Goal: Information Seeking & Learning: Learn about a topic

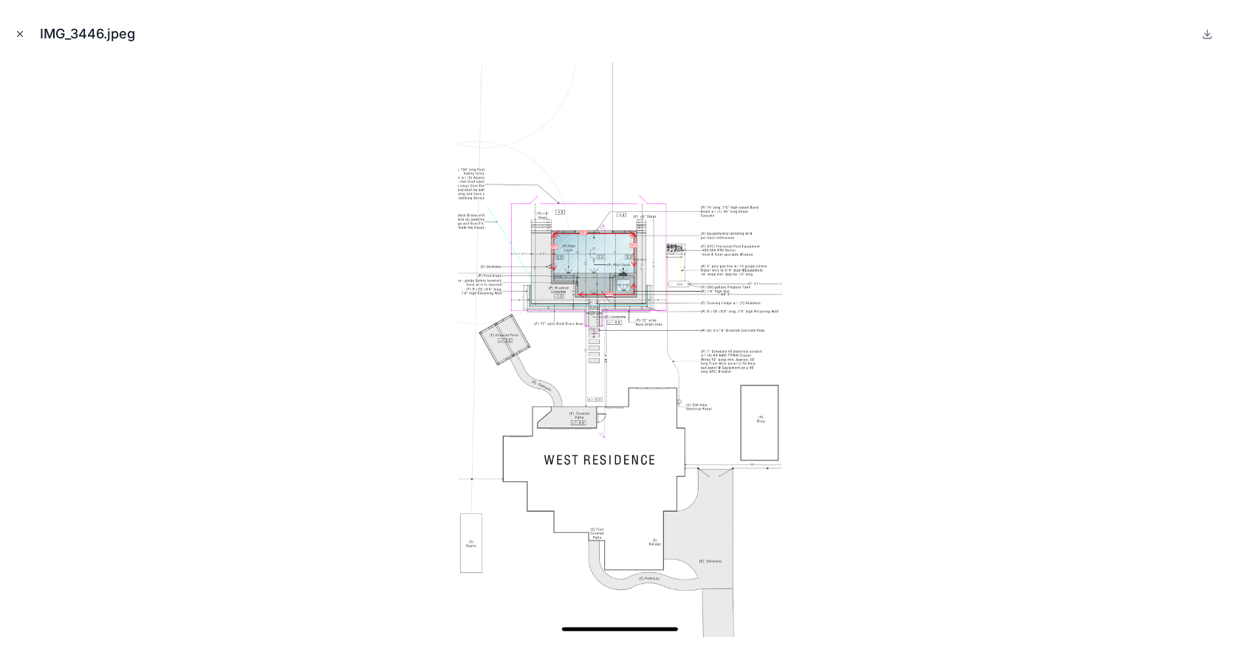
click at [18, 33] on icon "Close modal" at bounding box center [20, 34] width 10 height 10
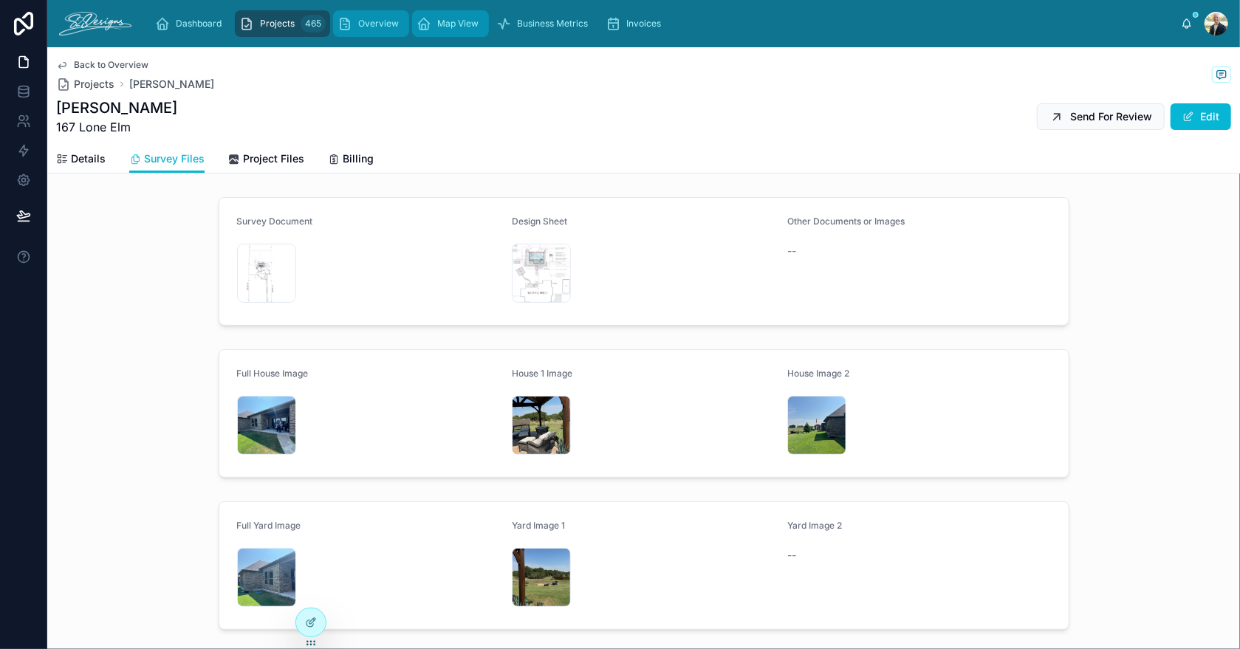
click at [412, 22] on link "Map View" at bounding box center [450, 23] width 77 height 27
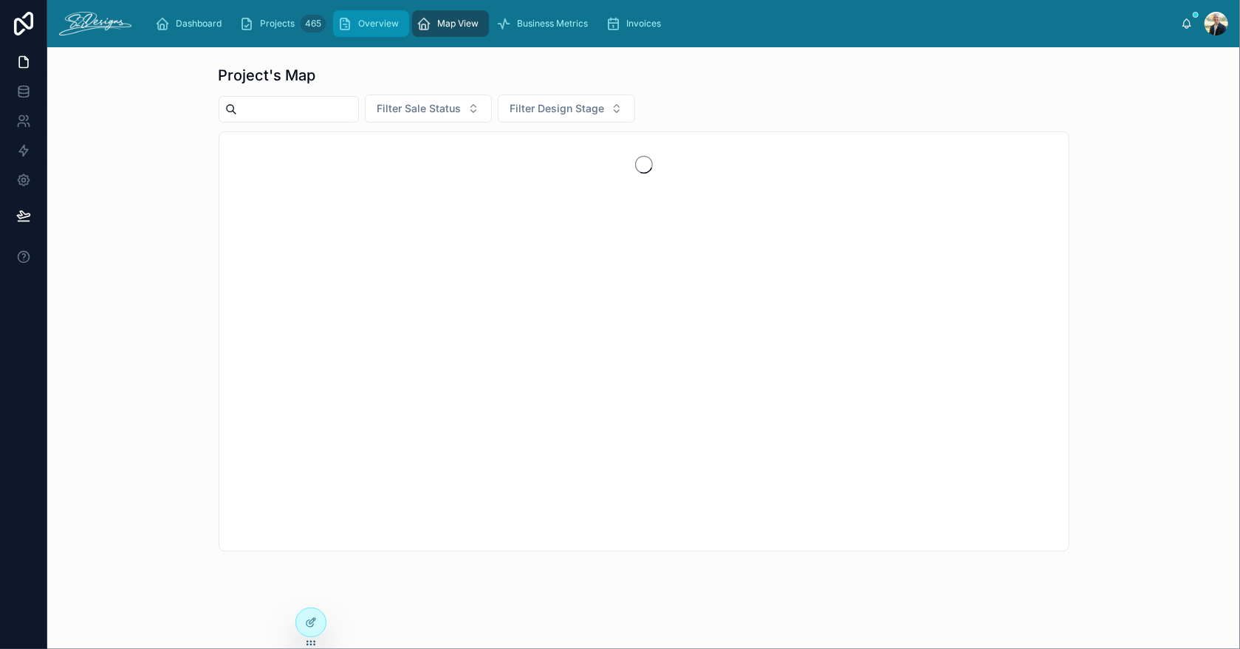
click at [363, 19] on span "Overview" at bounding box center [378, 24] width 41 height 12
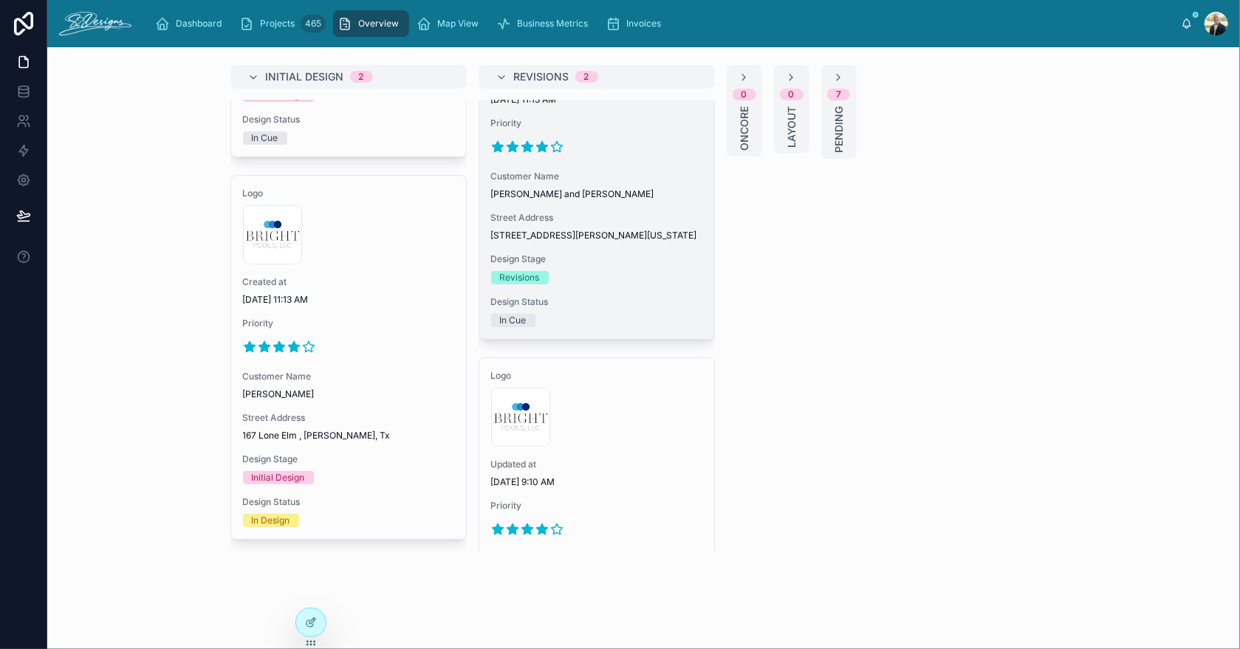
scroll to position [329, 0]
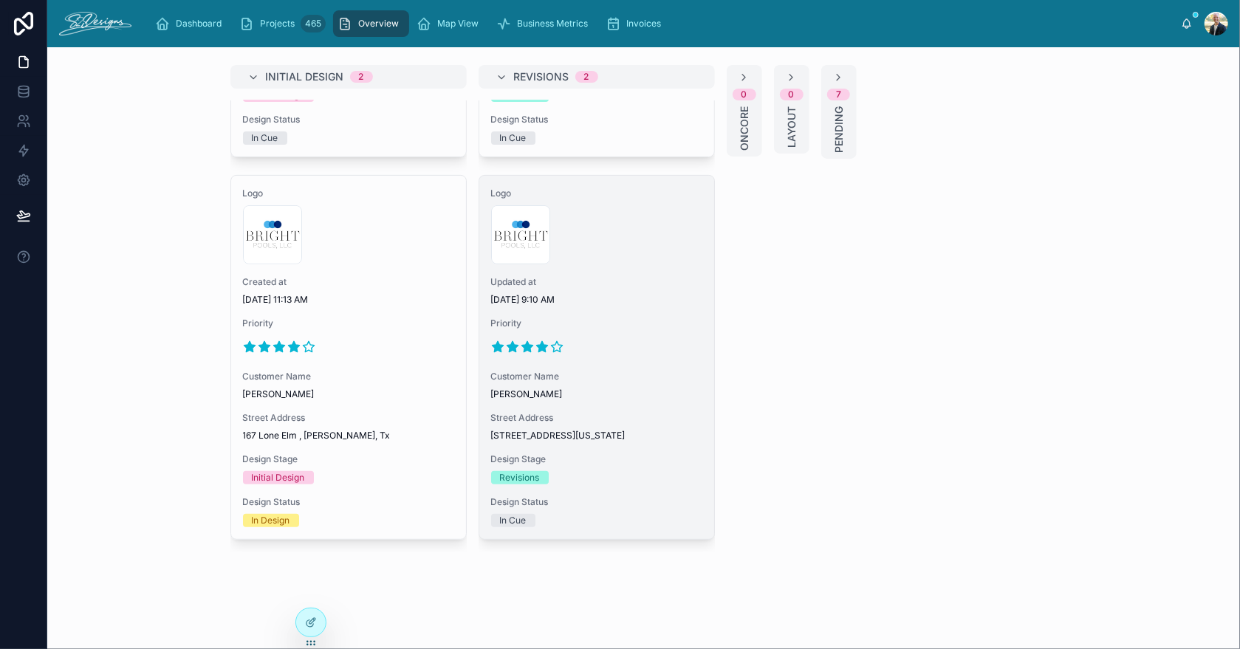
click at [660, 389] on span "[PERSON_NAME]" at bounding box center [596, 395] width 211 height 12
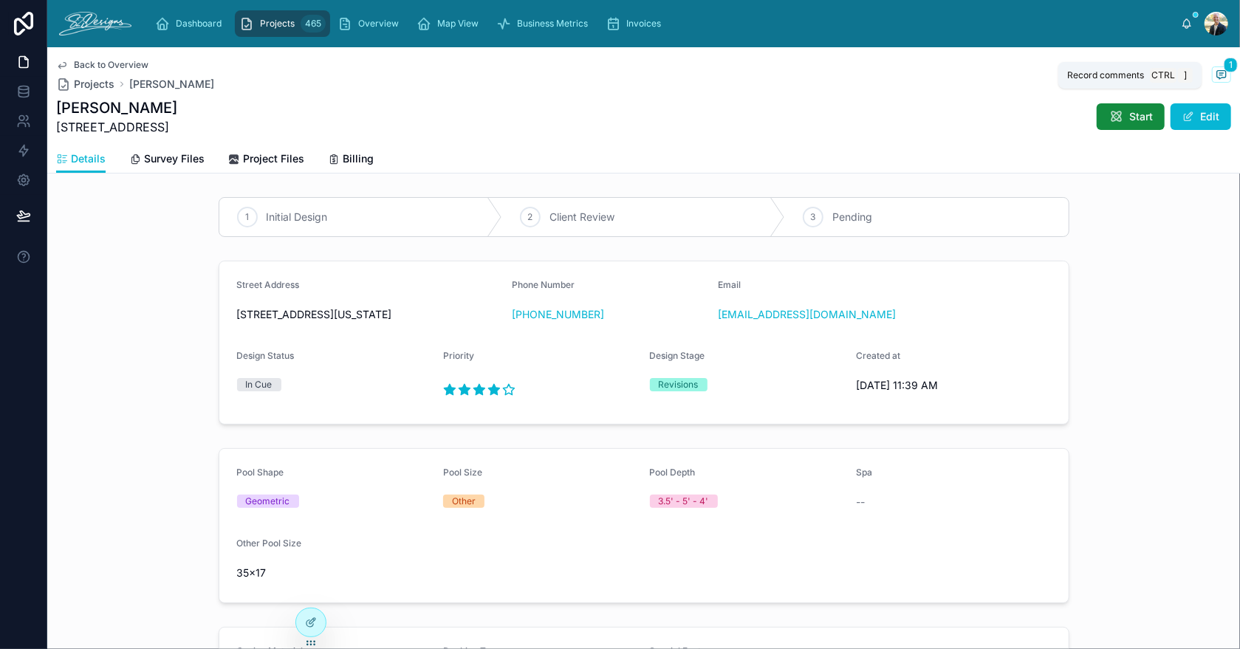
click at [1216, 75] on icon at bounding box center [1222, 75] width 12 height 12
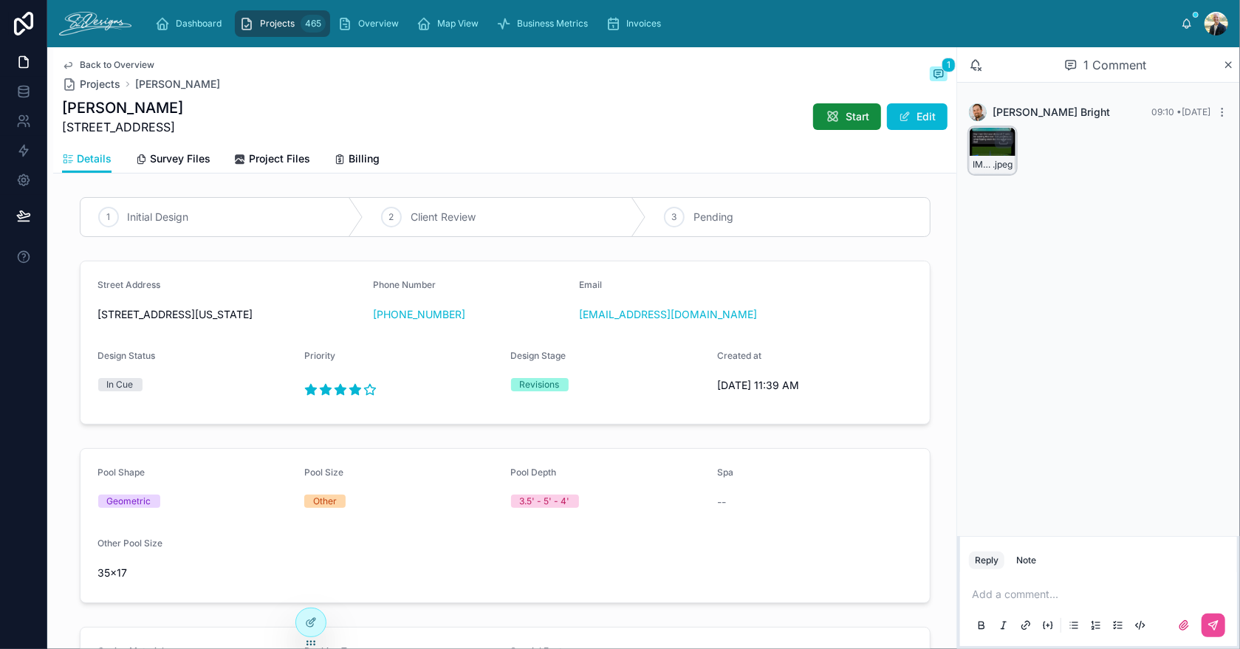
click at [982, 141] on div "IMG_3512 .jpeg" at bounding box center [992, 150] width 47 height 47
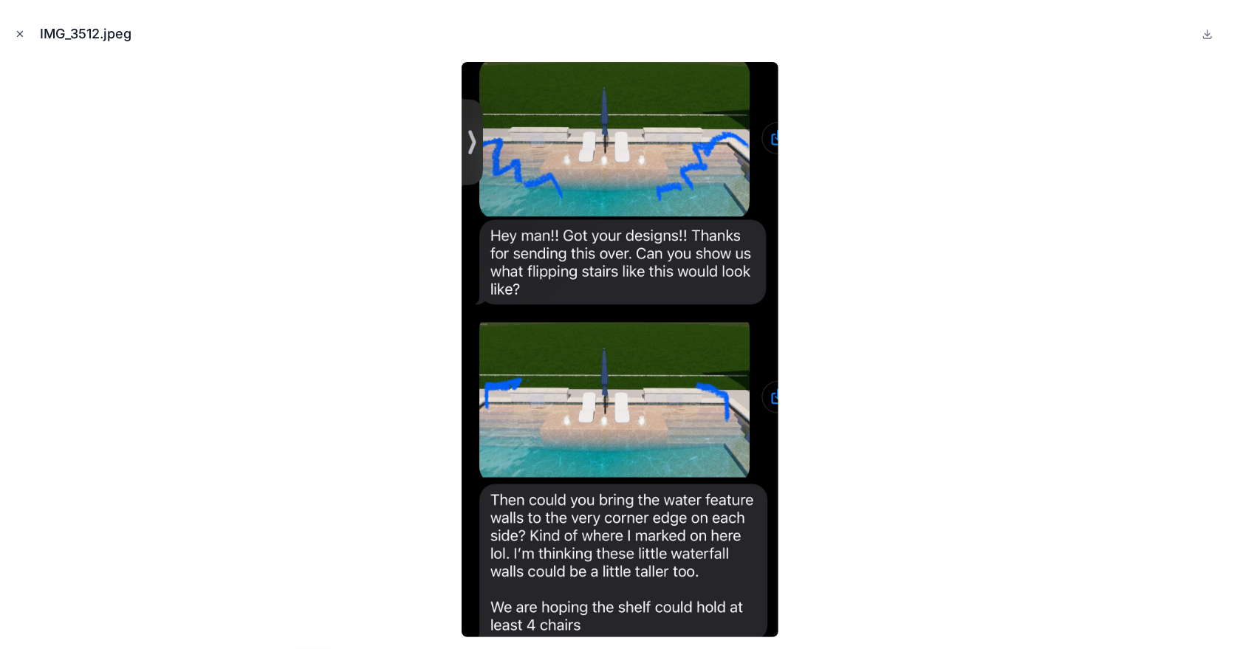
click at [16, 35] on icon "Close modal" at bounding box center [20, 34] width 10 height 10
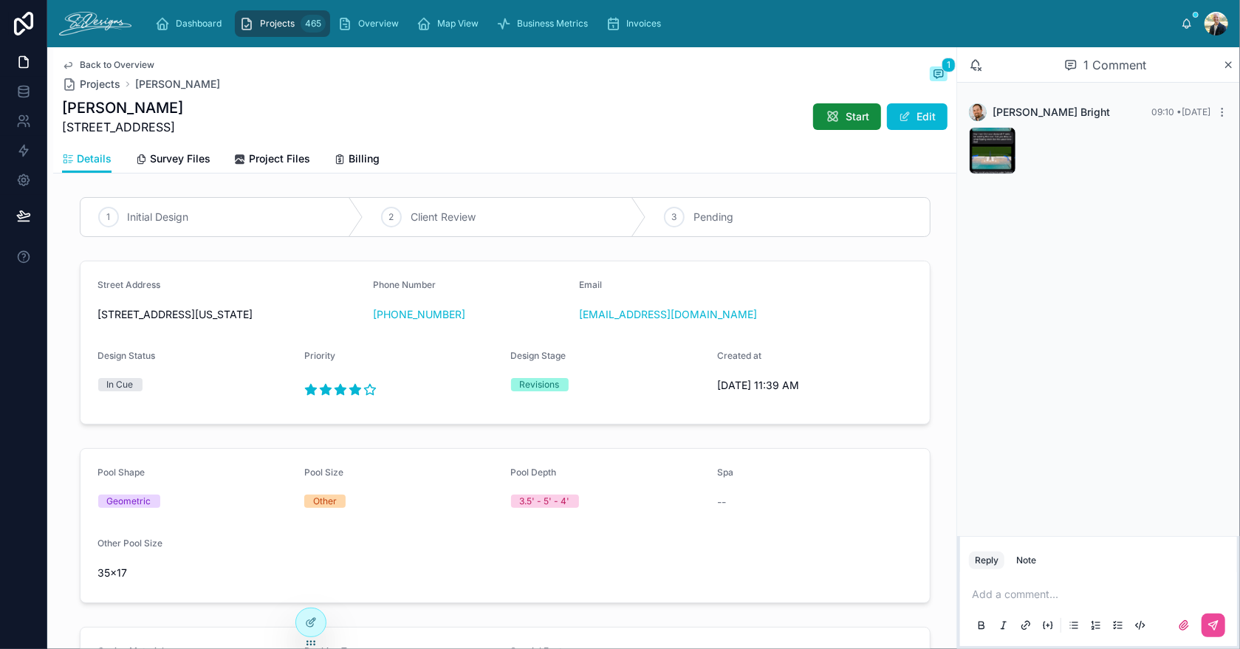
click at [610, 350] on form "Street Address [STREET_ADDRESS][US_STATE] Phone Number [PHONE_NUMBER] Email [EM…" at bounding box center [506, 343] width 850 height 163
click at [1183, 21] on icon at bounding box center [1187, 24] width 12 height 12
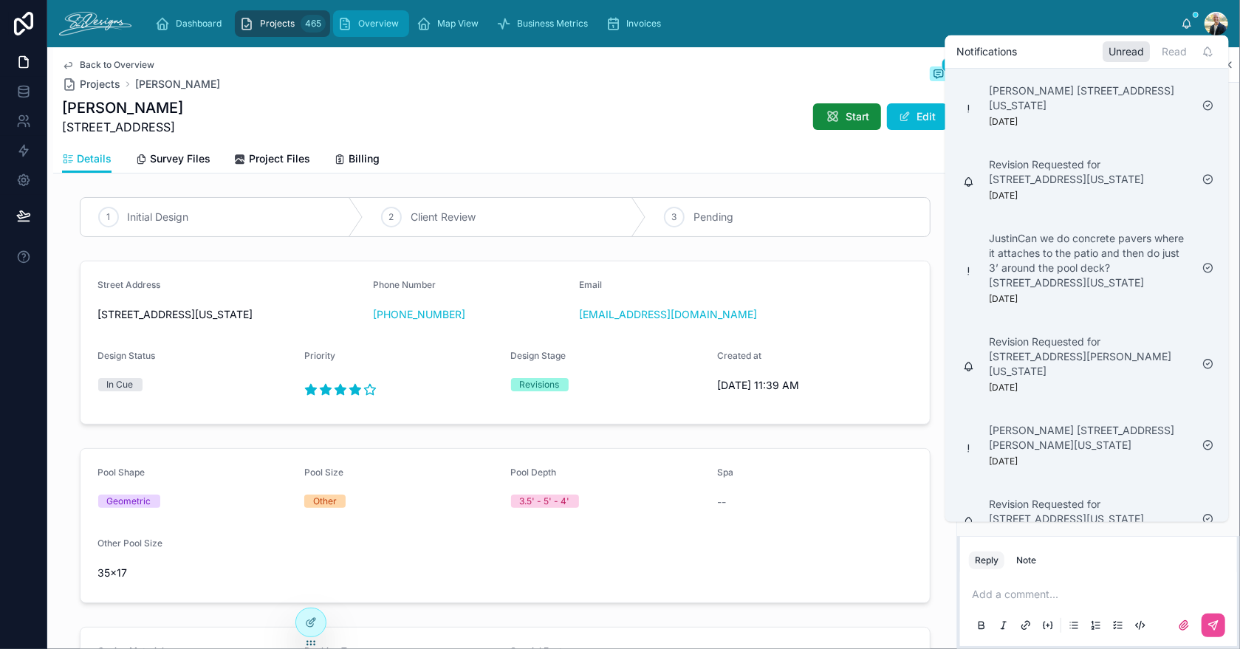
click at [375, 25] on span "Overview" at bounding box center [378, 24] width 41 height 12
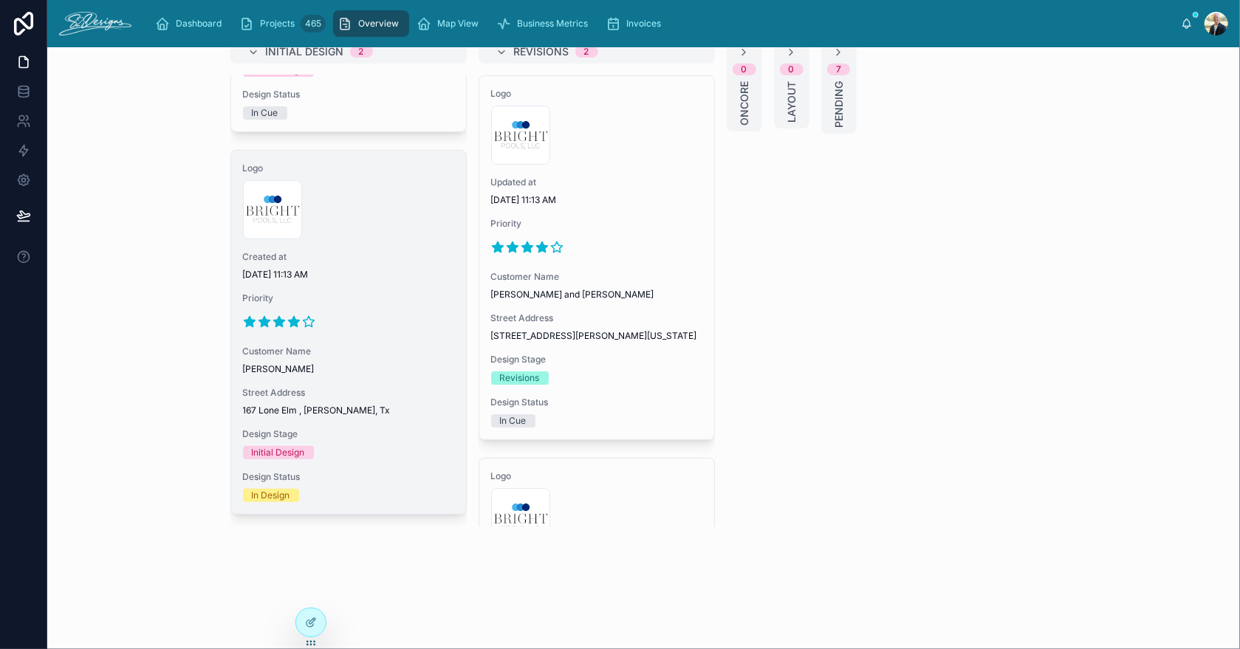
scroll to position [27, 0]
click at [352, 314] on div at bounding box center [348, 321] width 211 height 24
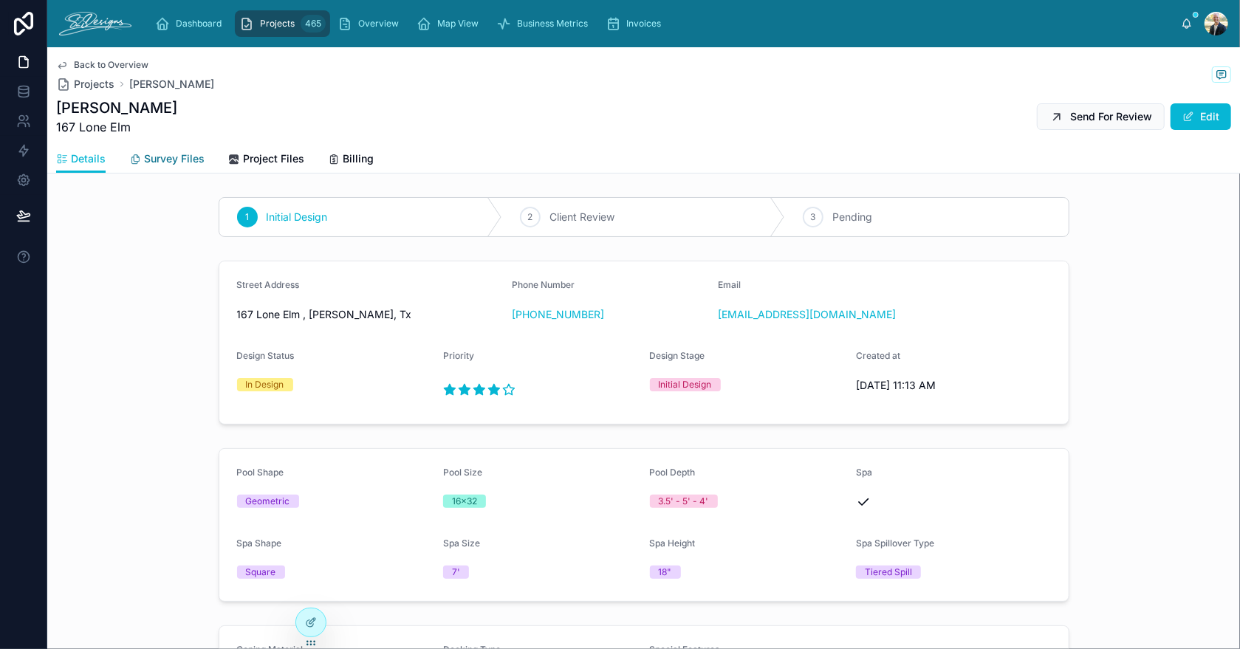
click at [182, 159] on span "Survey Files" at bounding box center [174, 158] width 61 height 15
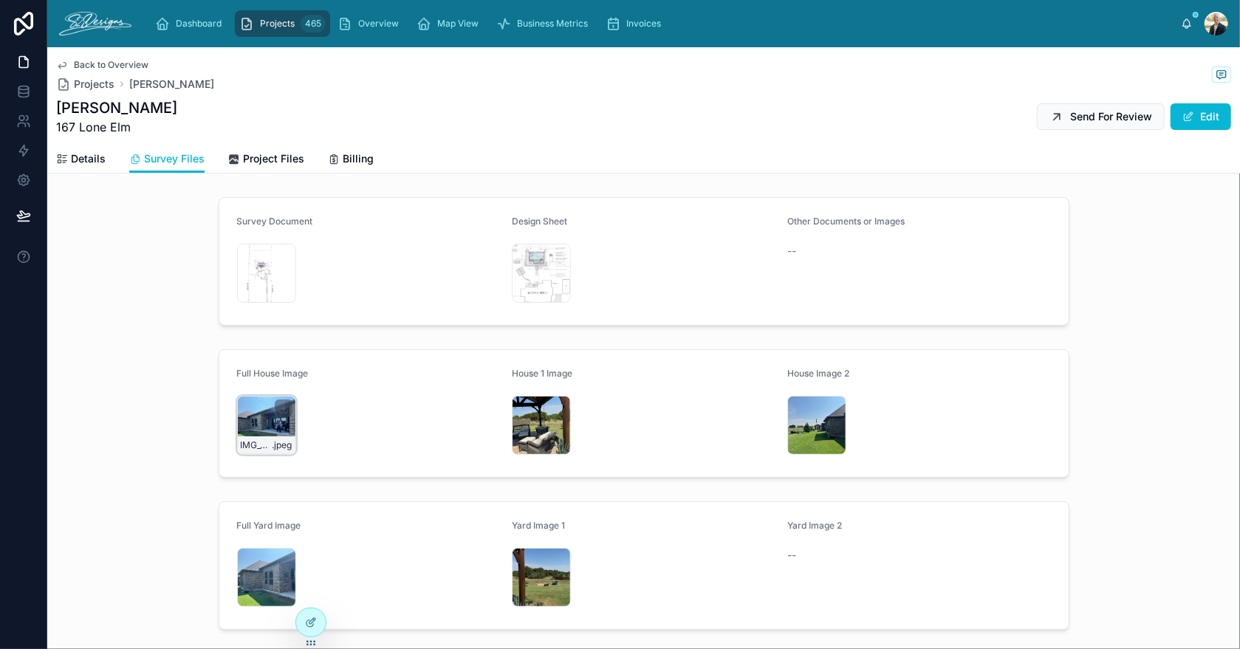
click at [250, 412] on div "IMG_3312 .jpeg" at bounding box center [266, 425] width 59 height 59
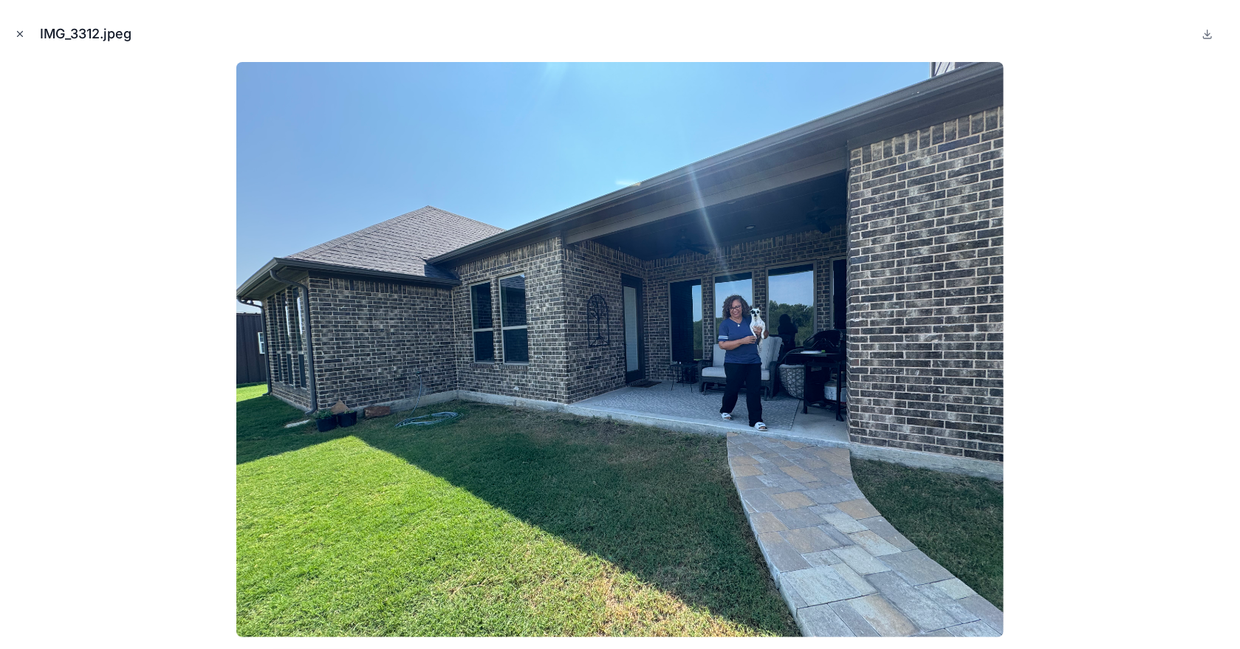
click at [18, 30] on icon "Close modal" at bounding box center [20, 34] width 10 height 10
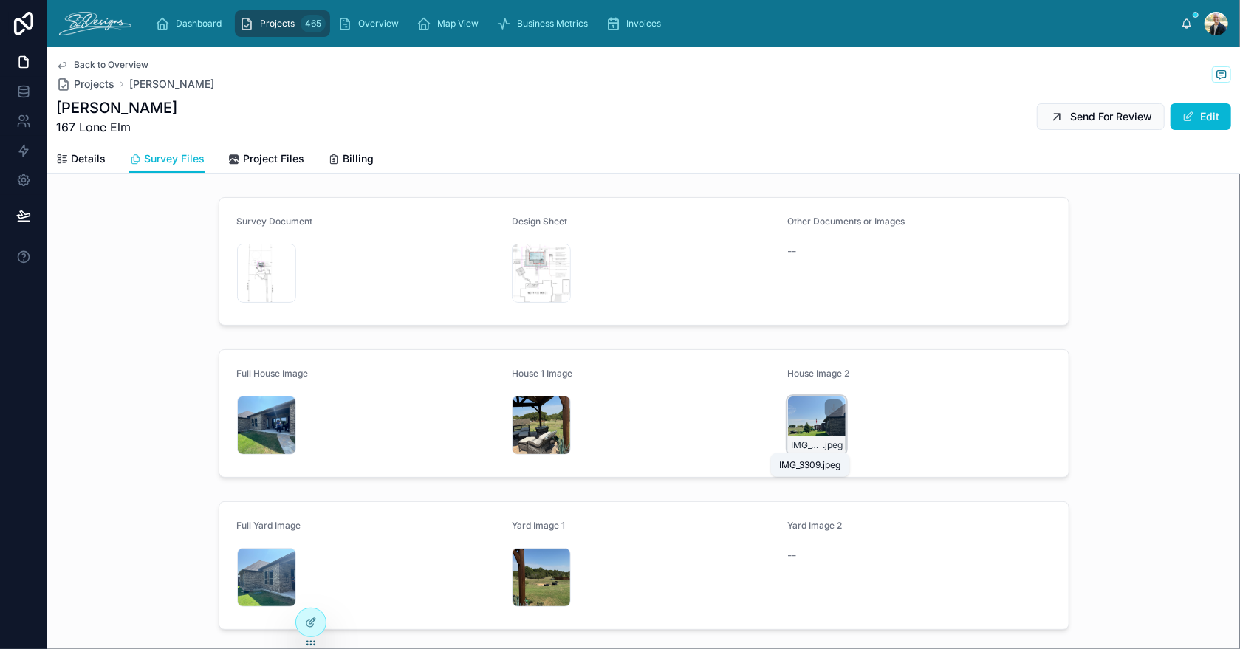
click at [825, 418] on div "IMG_3309 .jpeg" at bounding box center [816, 425] width 59 height 59
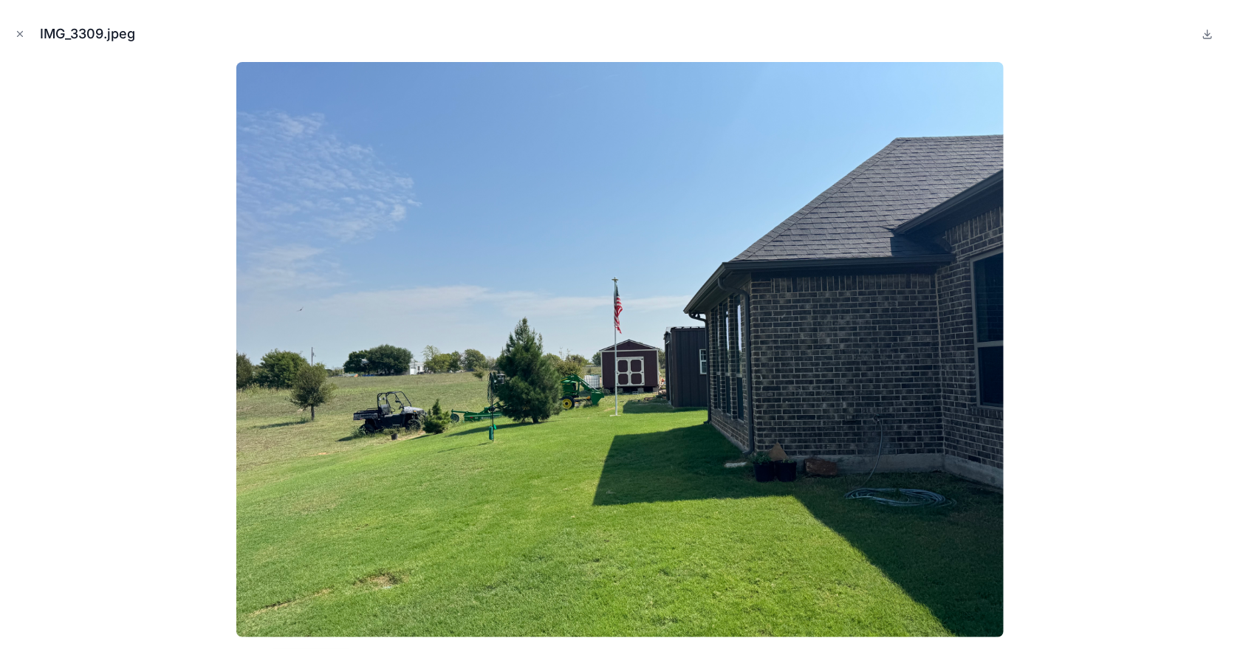
click at [18, 31] on icon "Close modal" at bounding box center [20, 34] width 10 height 10
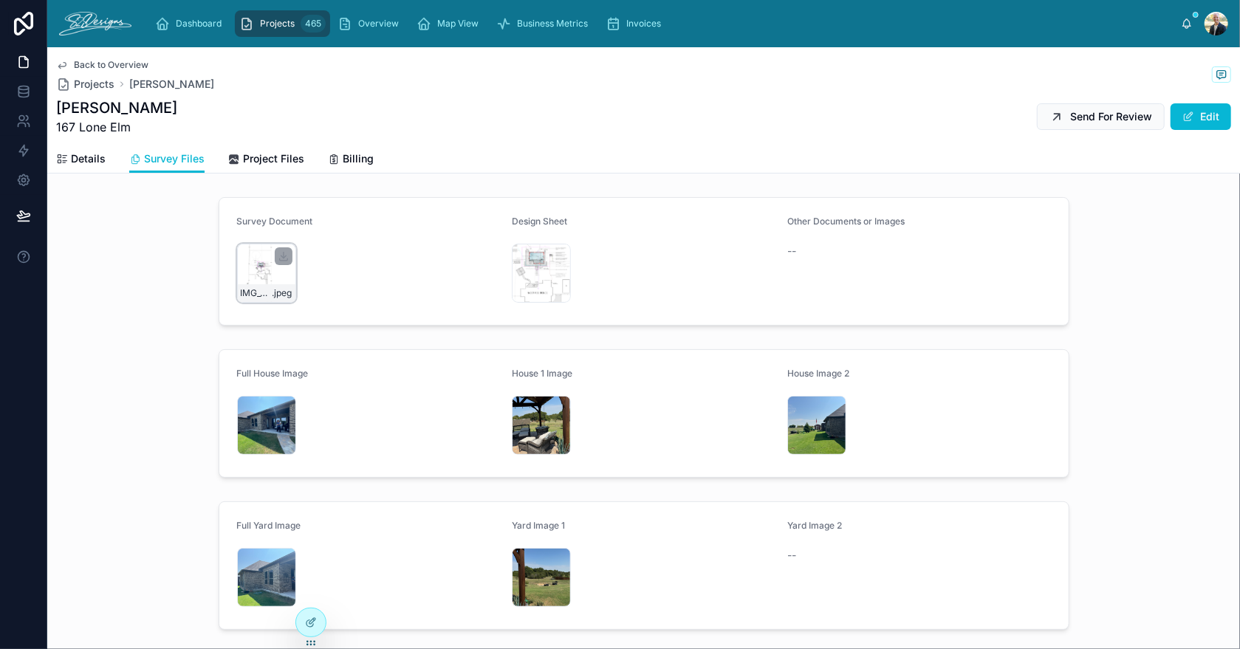
click at [239, 276] on div "IMG_3447 .jpeg" at bounding box center [266, 273] width 59 height 59
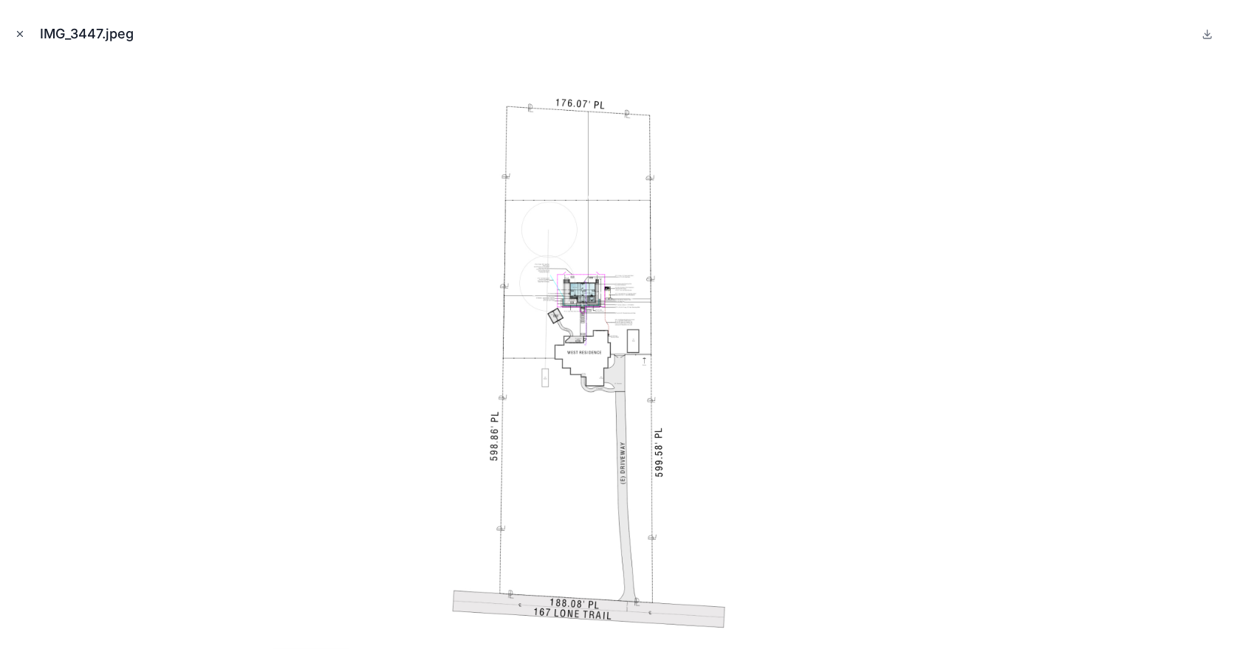
click at [17, 37] on icon "Close modal" at bounding box center [20, 34] width 10 height 10
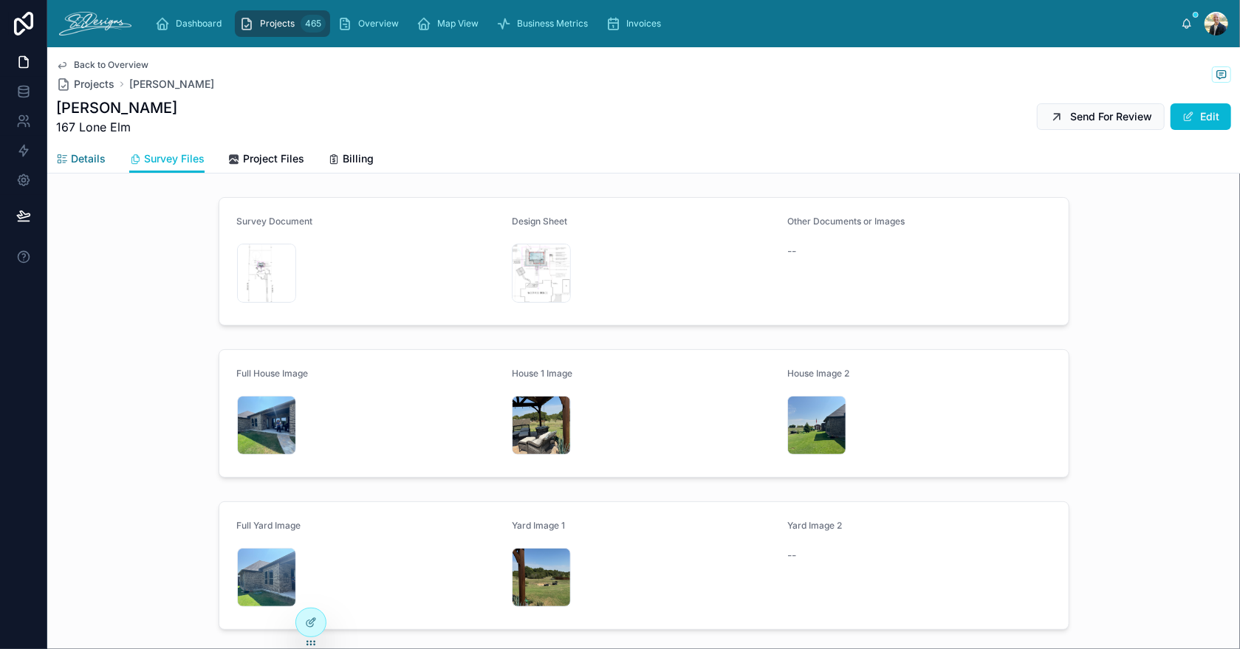
click at [70, 162] on div "Details" at bounding box center [80, 158] width 49 height 15
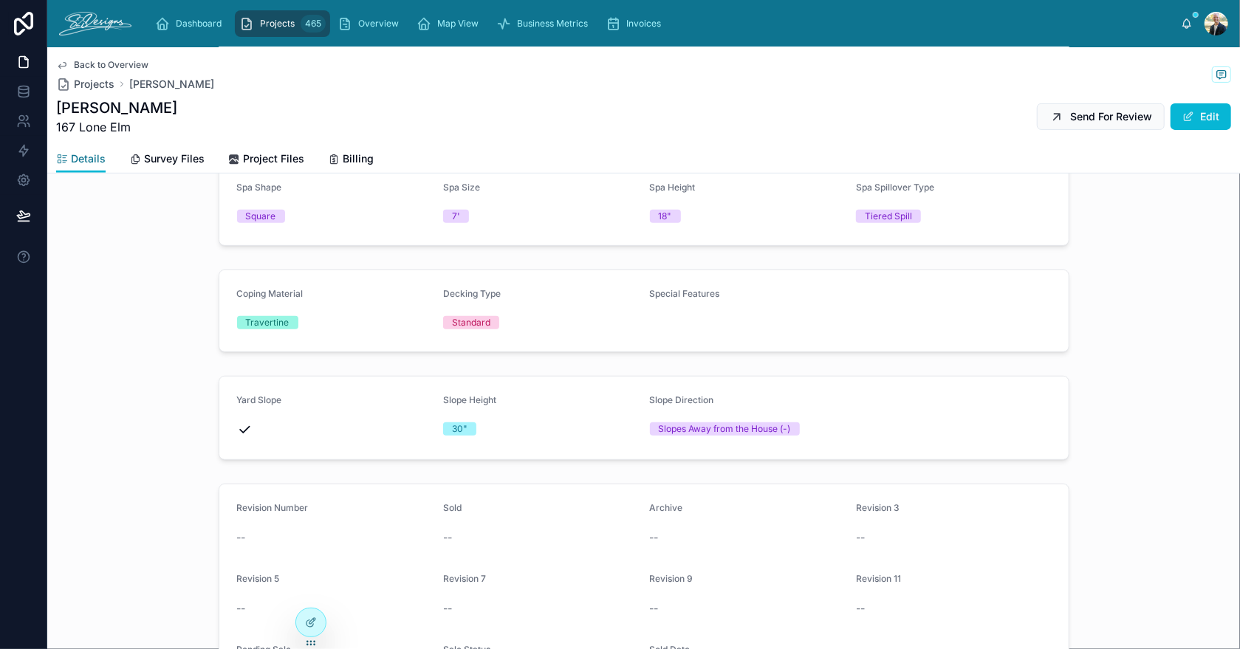
scroll to position [513, 0]
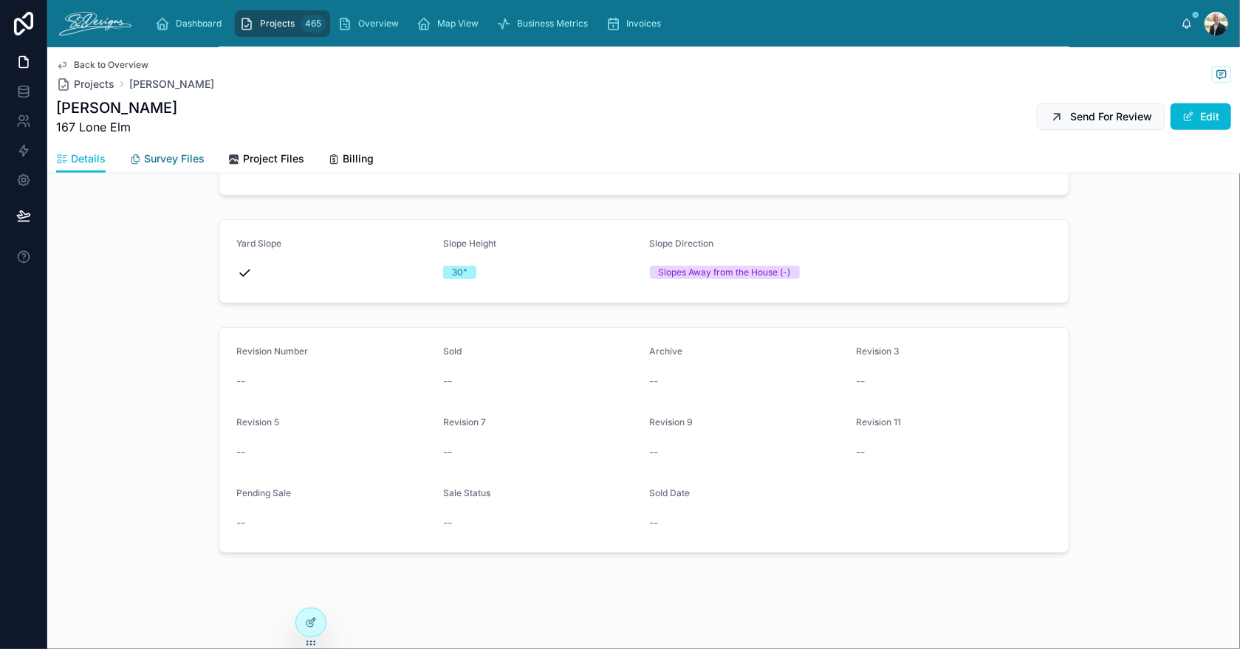
click at [179, 160] on span "Survey Files" at bounding box center [174, 158] width 61 height 15
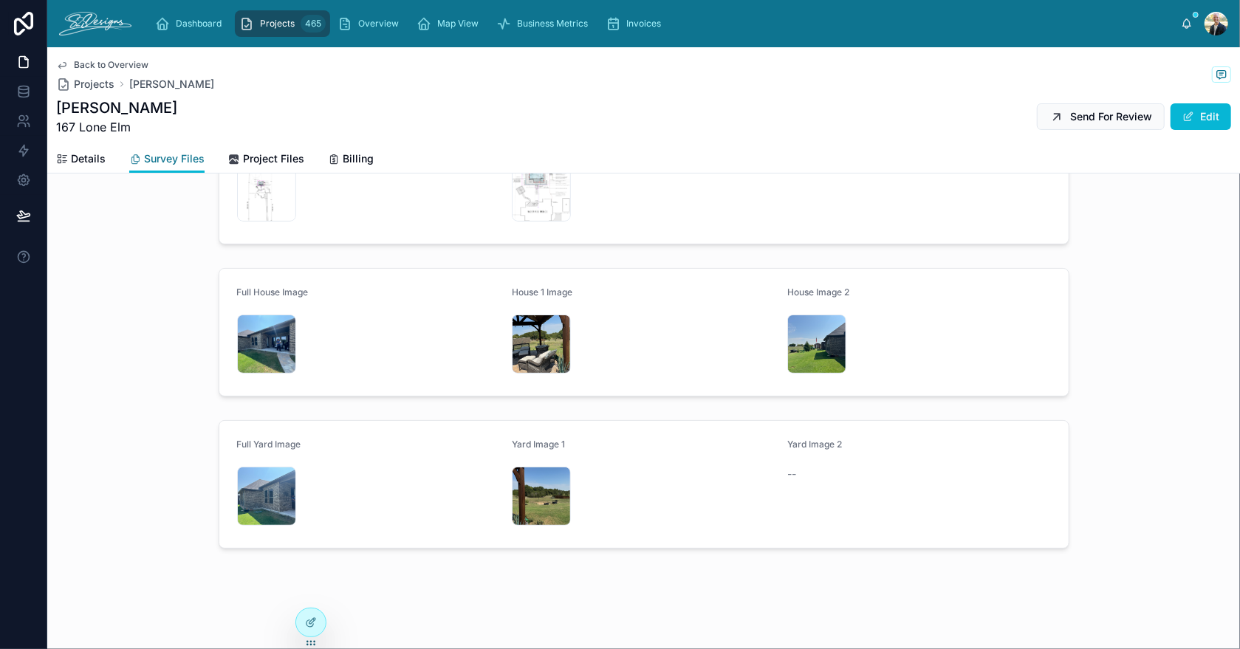
scroll to position [79, 0]
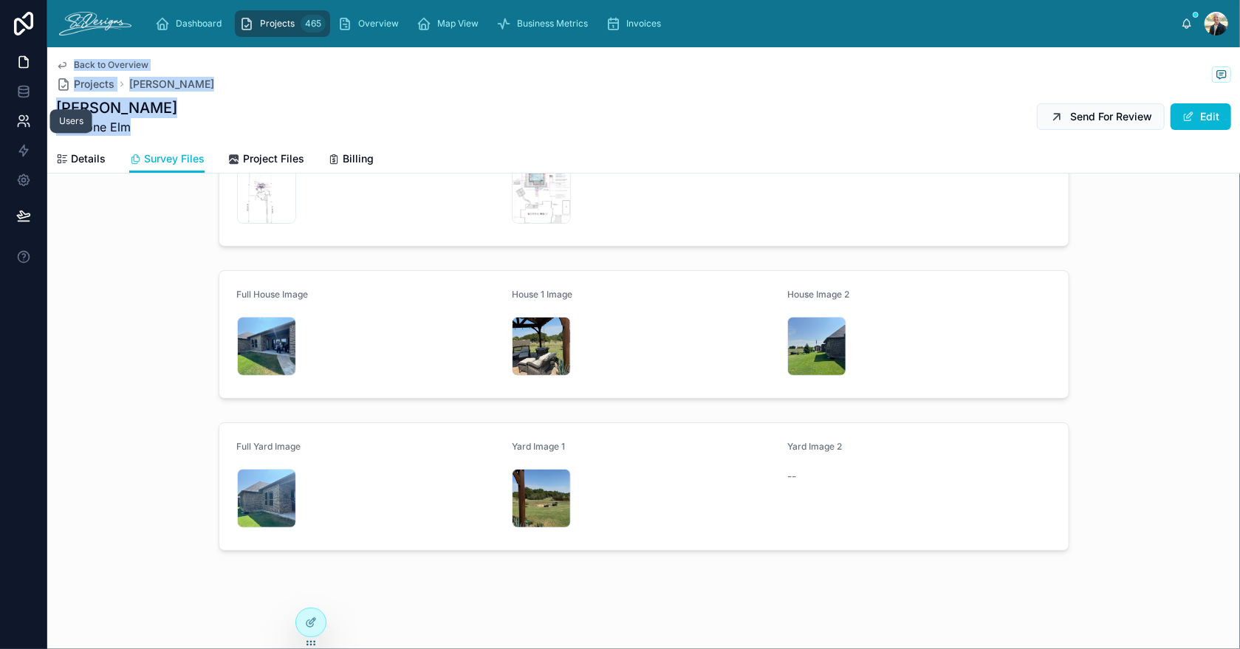
drag, startPoint x: 126, startPoint y: 126, endPoint x: 45, endPoint y: 124, distance: 81.3
click at [45, 124] on div "Users Dashboard Projects 465 Overview Map View Business Metrics Invoices [PERSO…" at bounding box center [620, 324] width 1240 height 649
copy div "Dashboard Projects 465 Overview Map View Business Metrics Invoices [PERSON_NAME…"
click at [90, 148] on link "Details" at bounding box center [80, 161] width 49 height 30
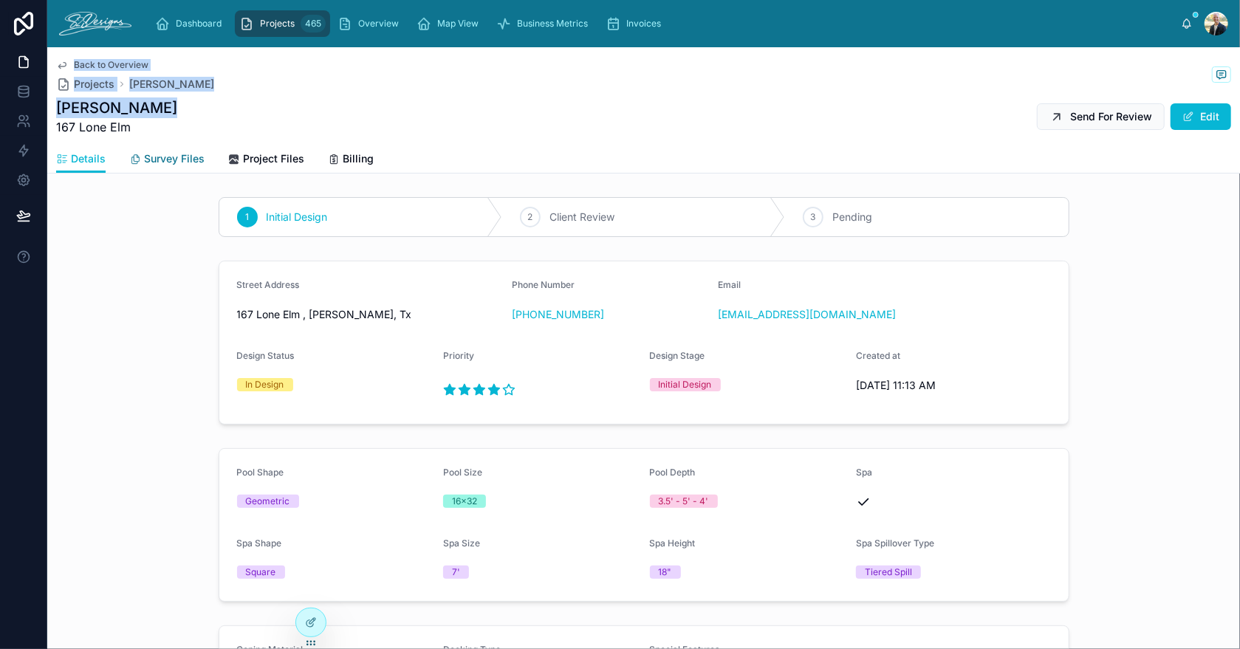
click at [162, 153] on span "Survey Files" at bounding box center [174, 158] width 61 height 15
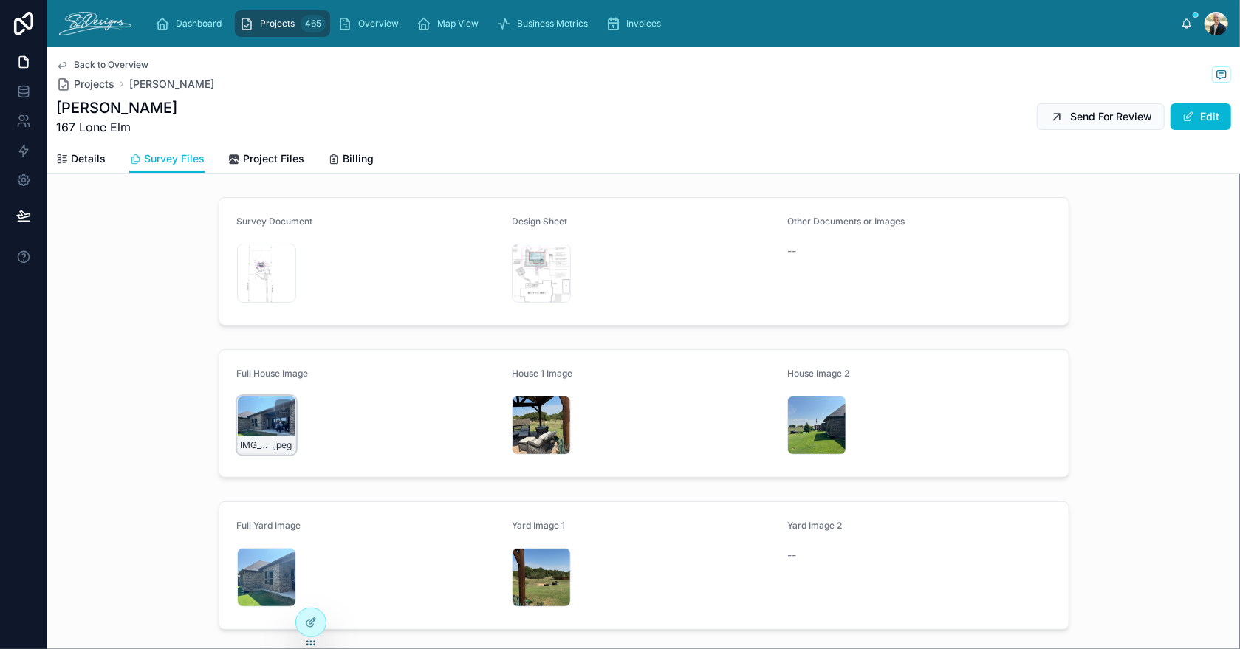
click at [260, 434] on div "IMG_3312 .jpeg" at bounding box center [266, 425] width 59 height 59
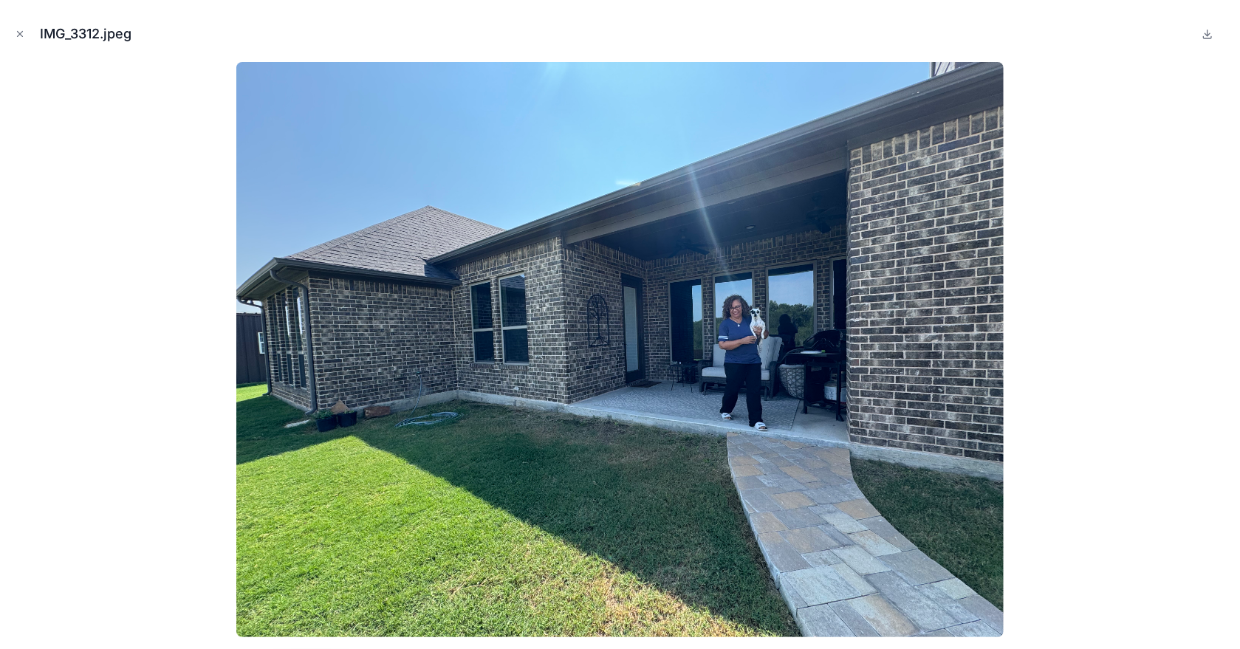
click at [25, 36] on button "Close modal" at bounding box center [20, 34] width 16 height 16
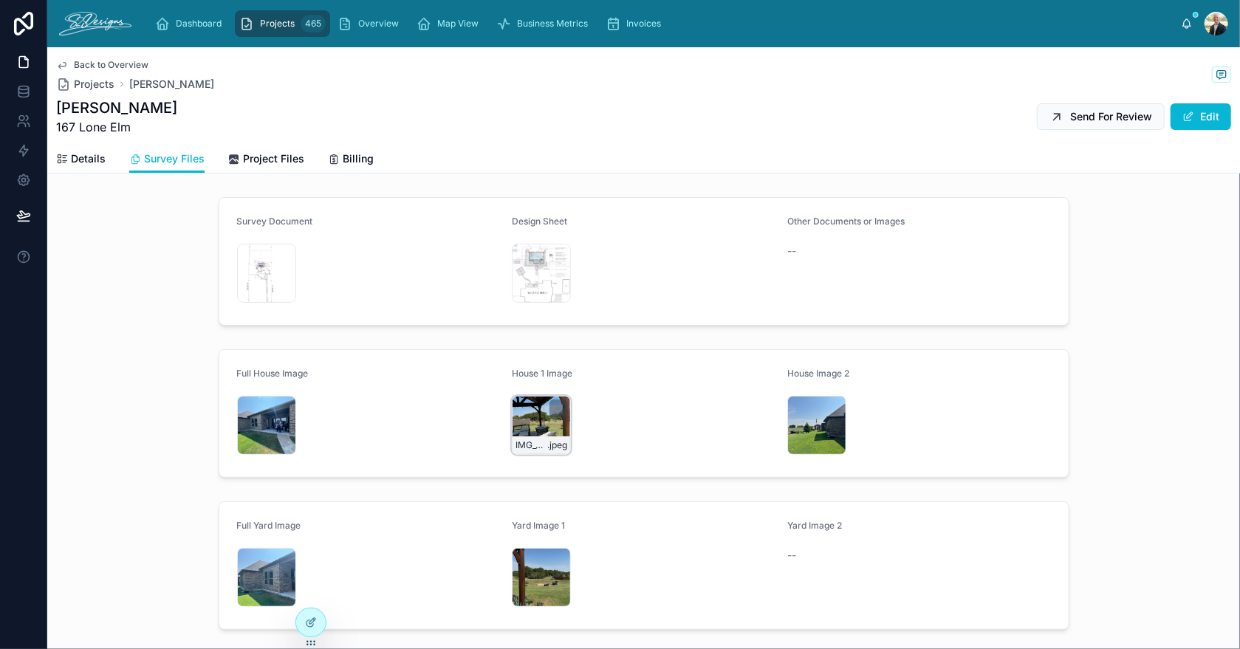
click at [531, 437] on div "IMG_3311 .jpeg" at bounding box center [542, 446] width 58 height 18
